Goal: Check status: Check status

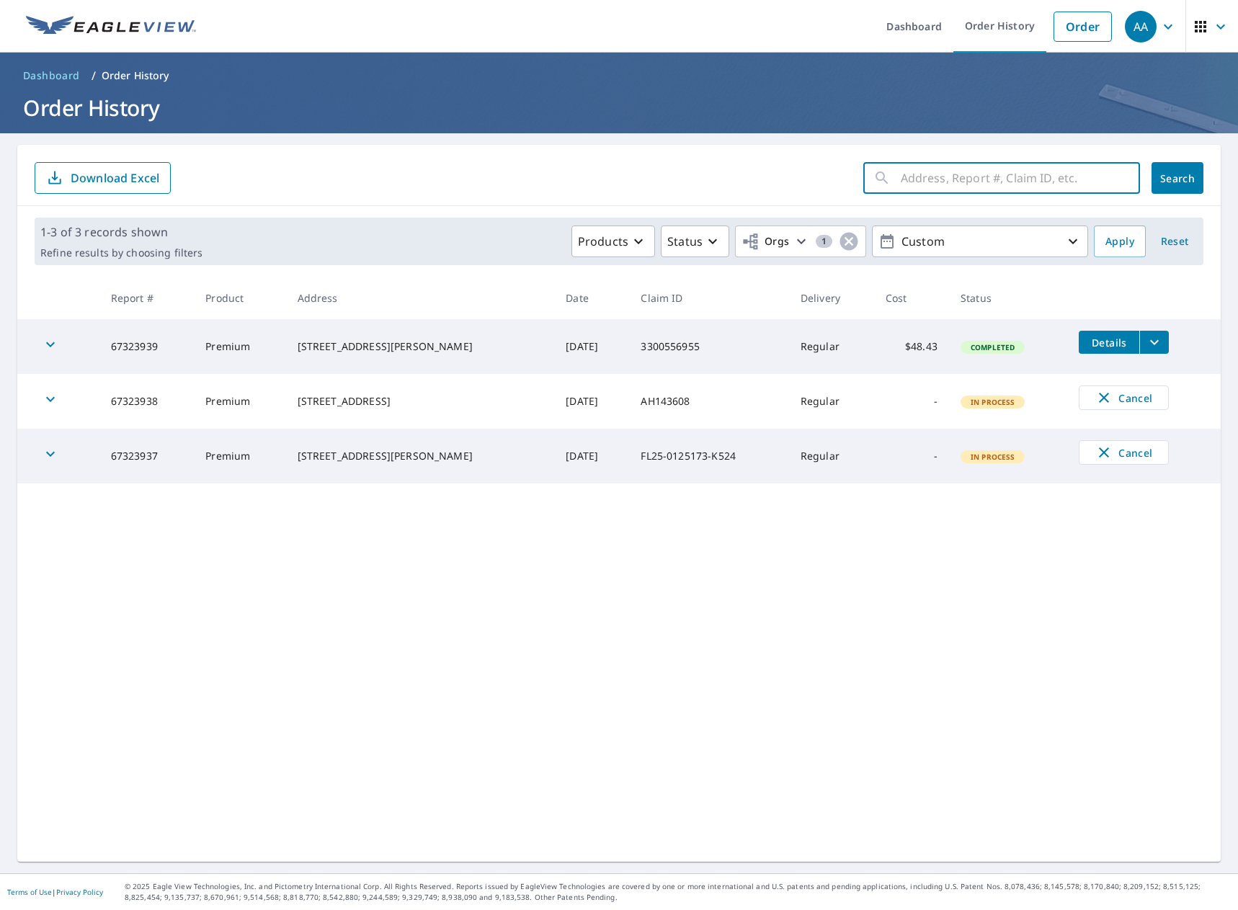
click at [954, 177] on input "text" at bounding box center [1020, 178] width 239 height 40
type input "1809 [PERSON_NAME]"
click button "Search" at bounding box center [1178, 178] width 52 height 32
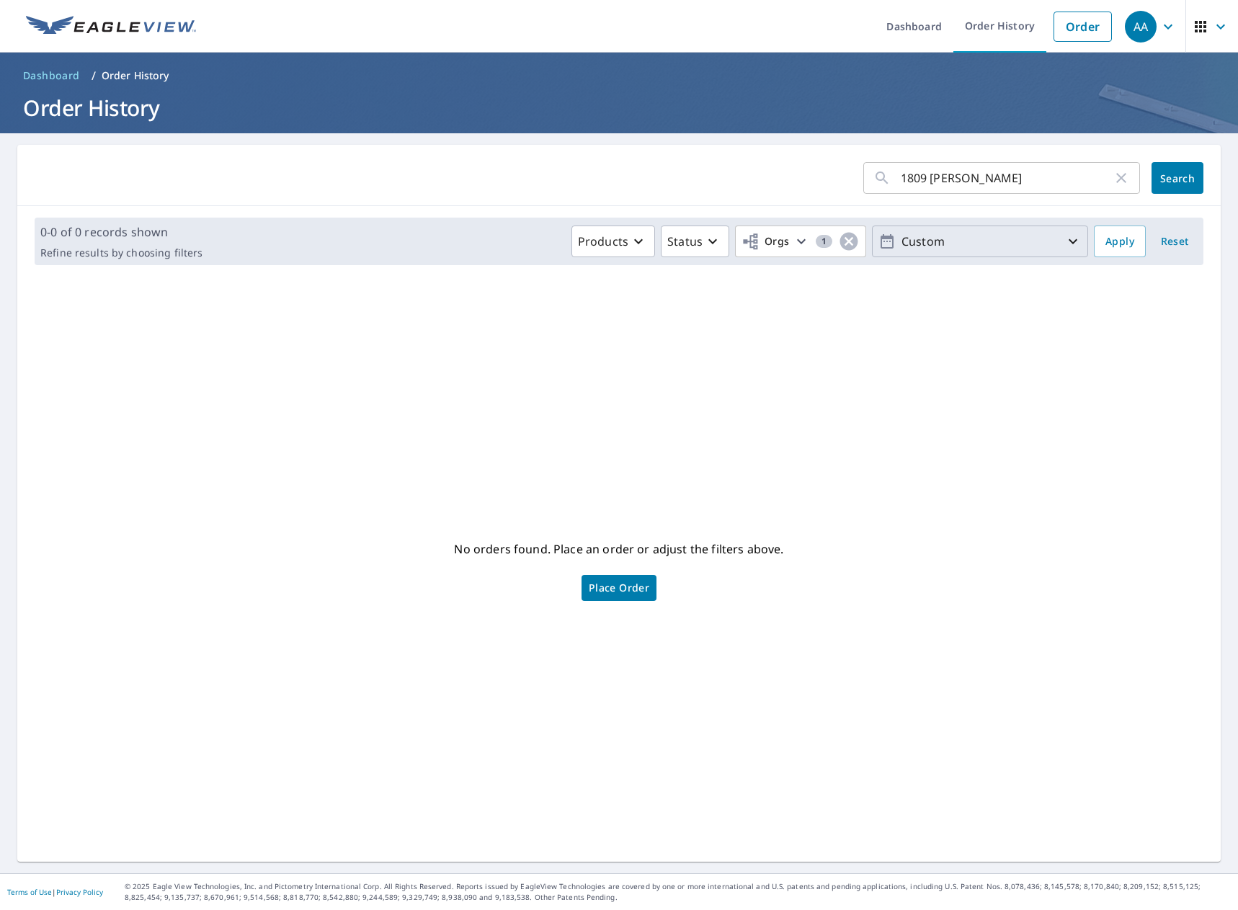
click at [934, 234] on p "Custom" at bounding box center [980, 241] width 169 height 25
click at [925, 376] on p "Last year" at bounding box center [926, 378] width 50 height 17
type input "[DATE]"
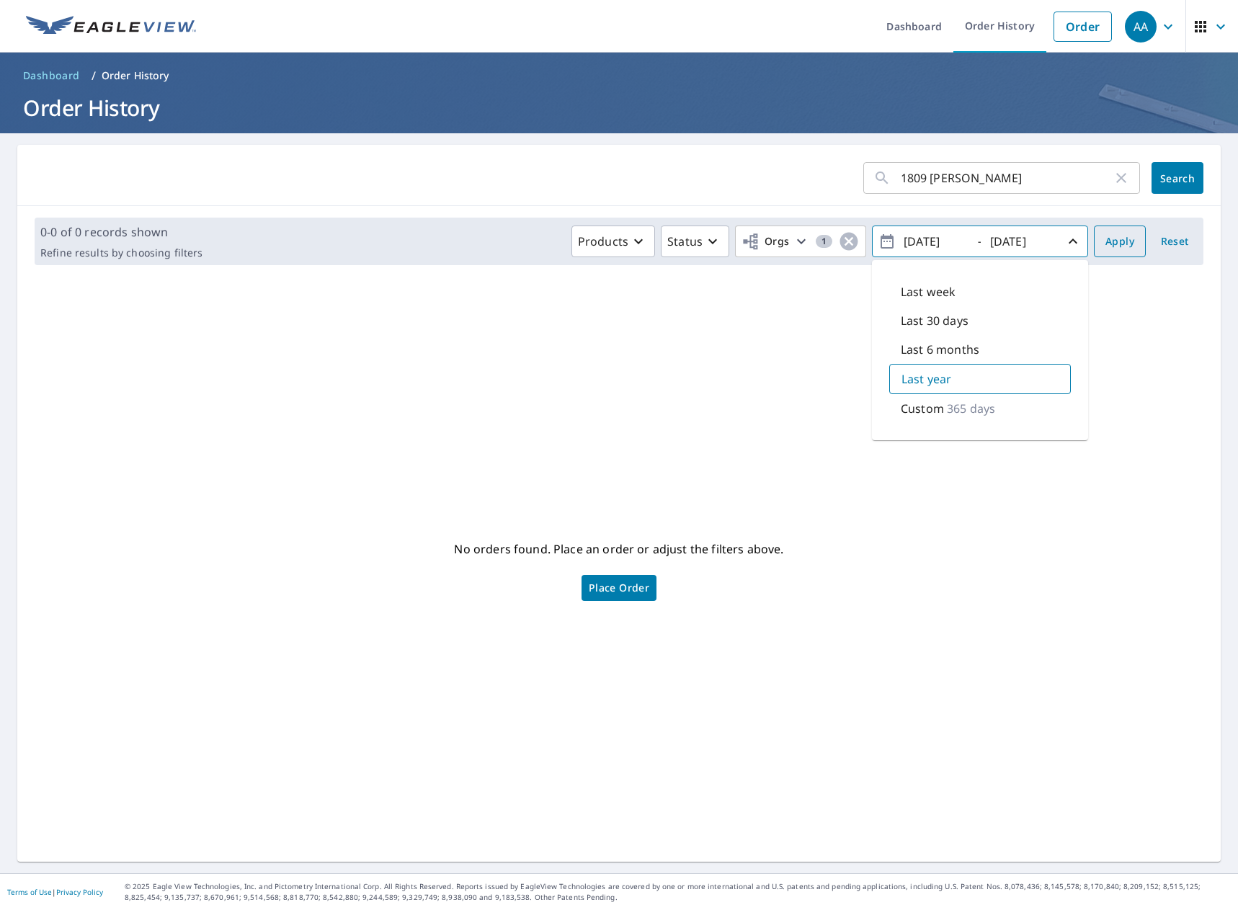
click at [1112, 249] on span "Apply" at bounding box center [1120, 242] width 29 height 18
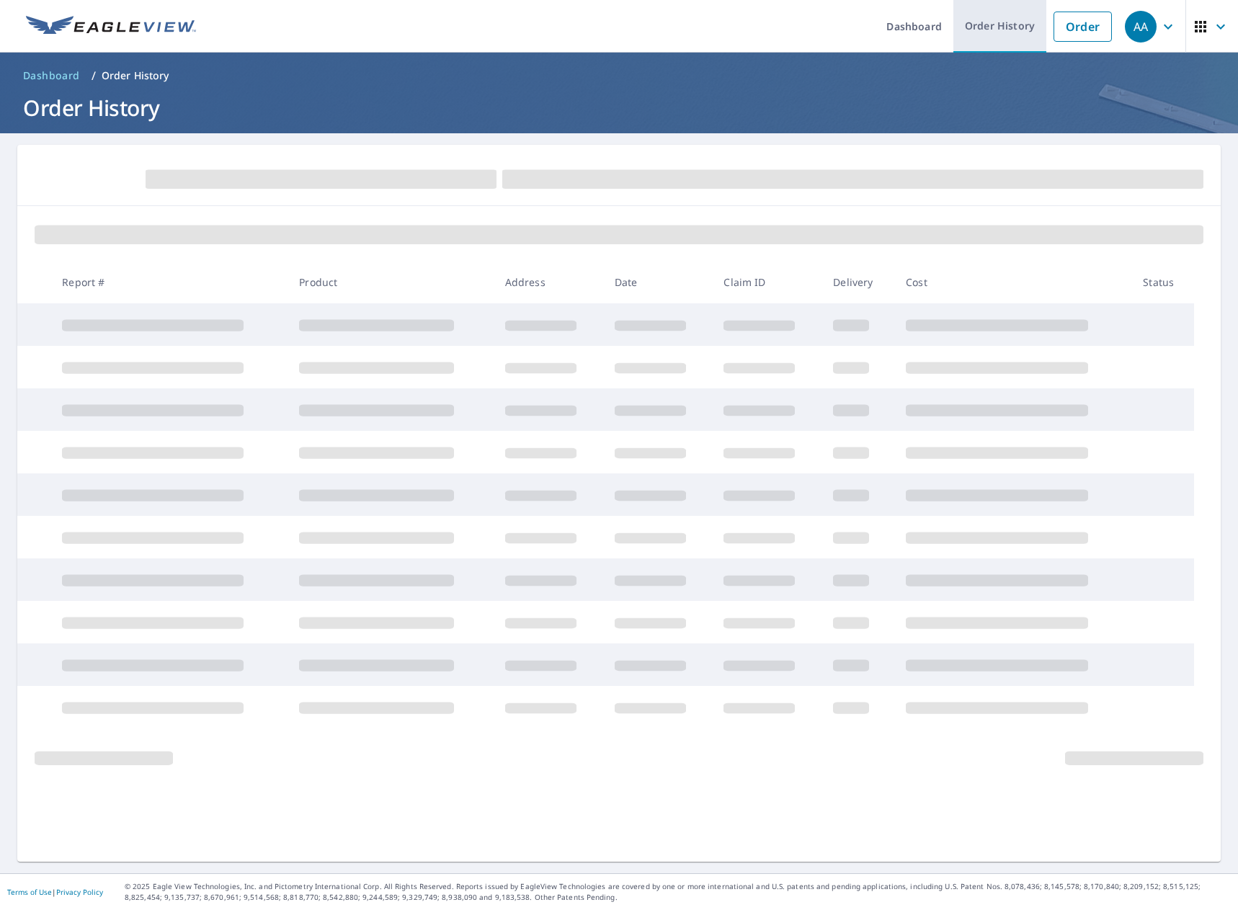
click at [983, 25] on link "Order History" at bounding box center [1000, 26] width 93 height 53
